Goal: Navigation & Orientation: Understand site structure

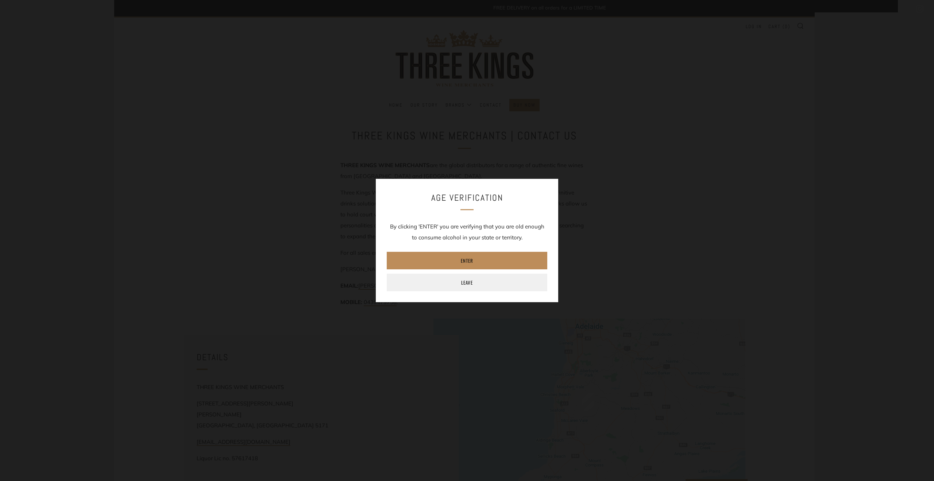
click at [489, 261] on link "Enter" at bounding box center [467, 261] width 161 height 18
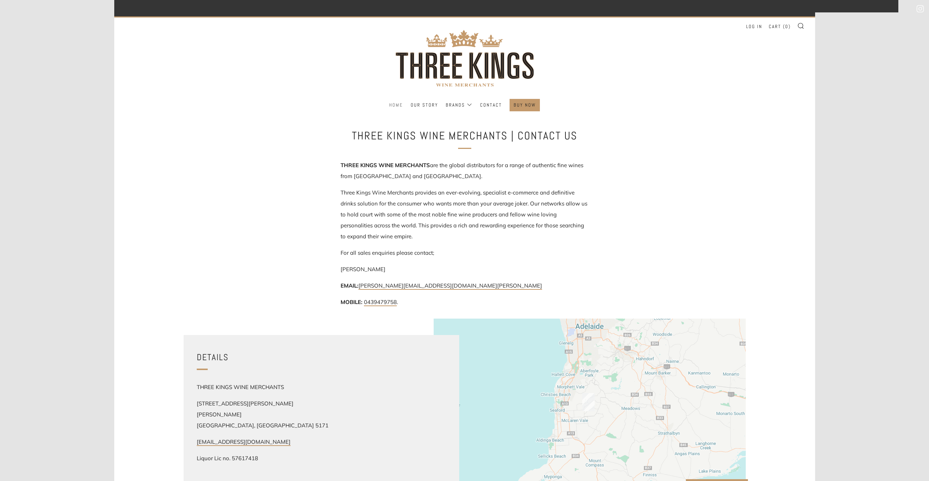
click at [394, 100] on link "Home" at bounding box center [396, 105] width 14 height 12
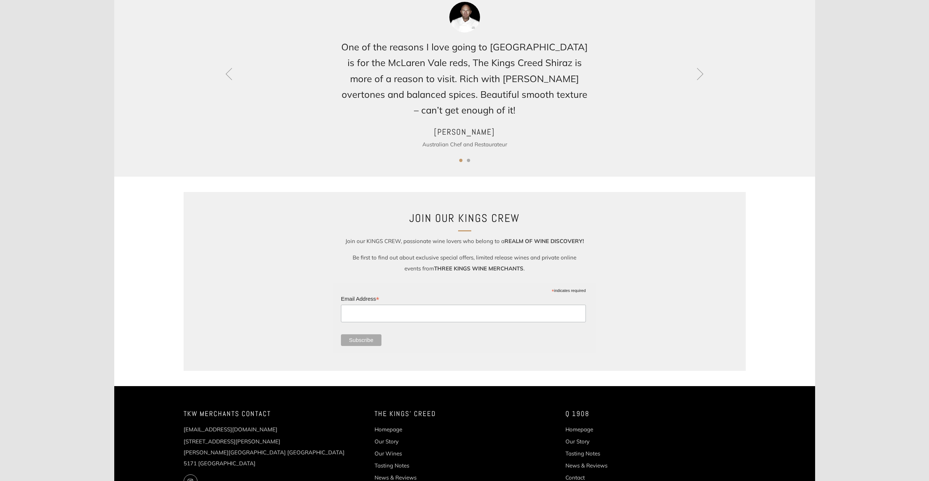
scroll to position [821, 0]
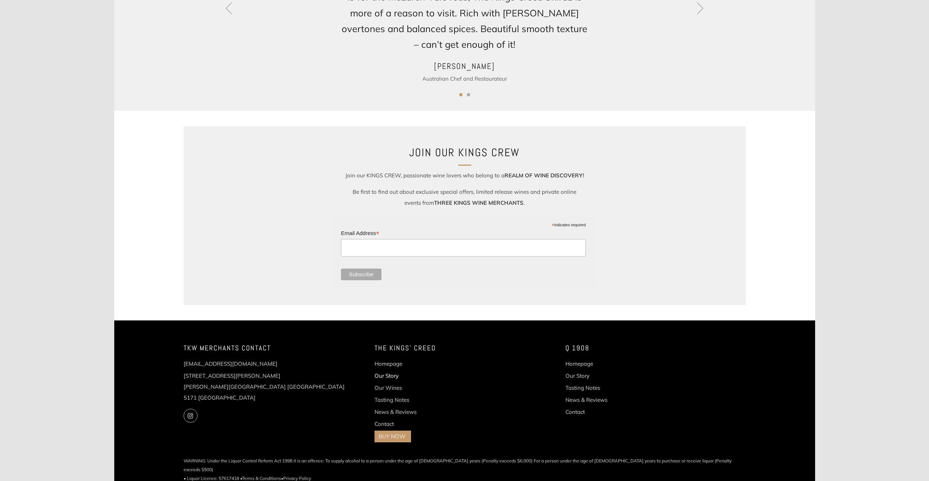
click at [389, 376] on link "Our Story" at bounding box center [387, 375] width 24 height 7
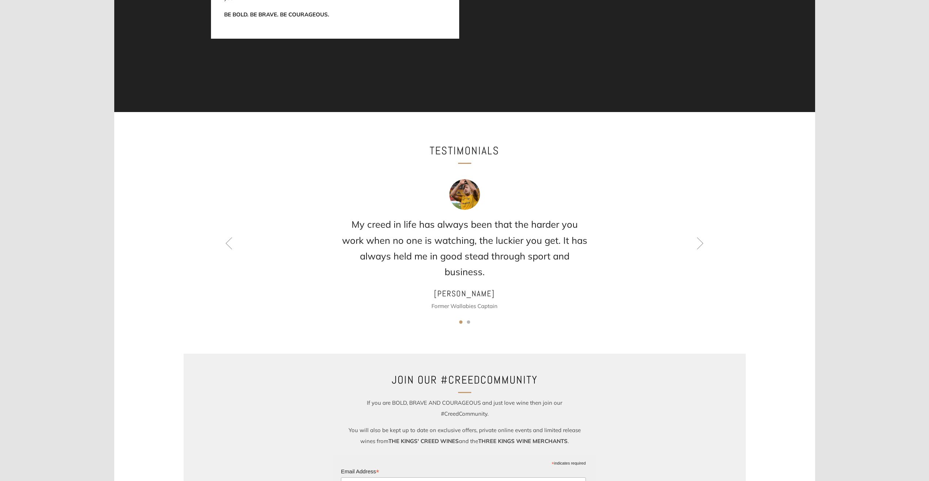
scroll to position [720, 0]
